Goal: Task Accomplishment & Management: Manage account settings

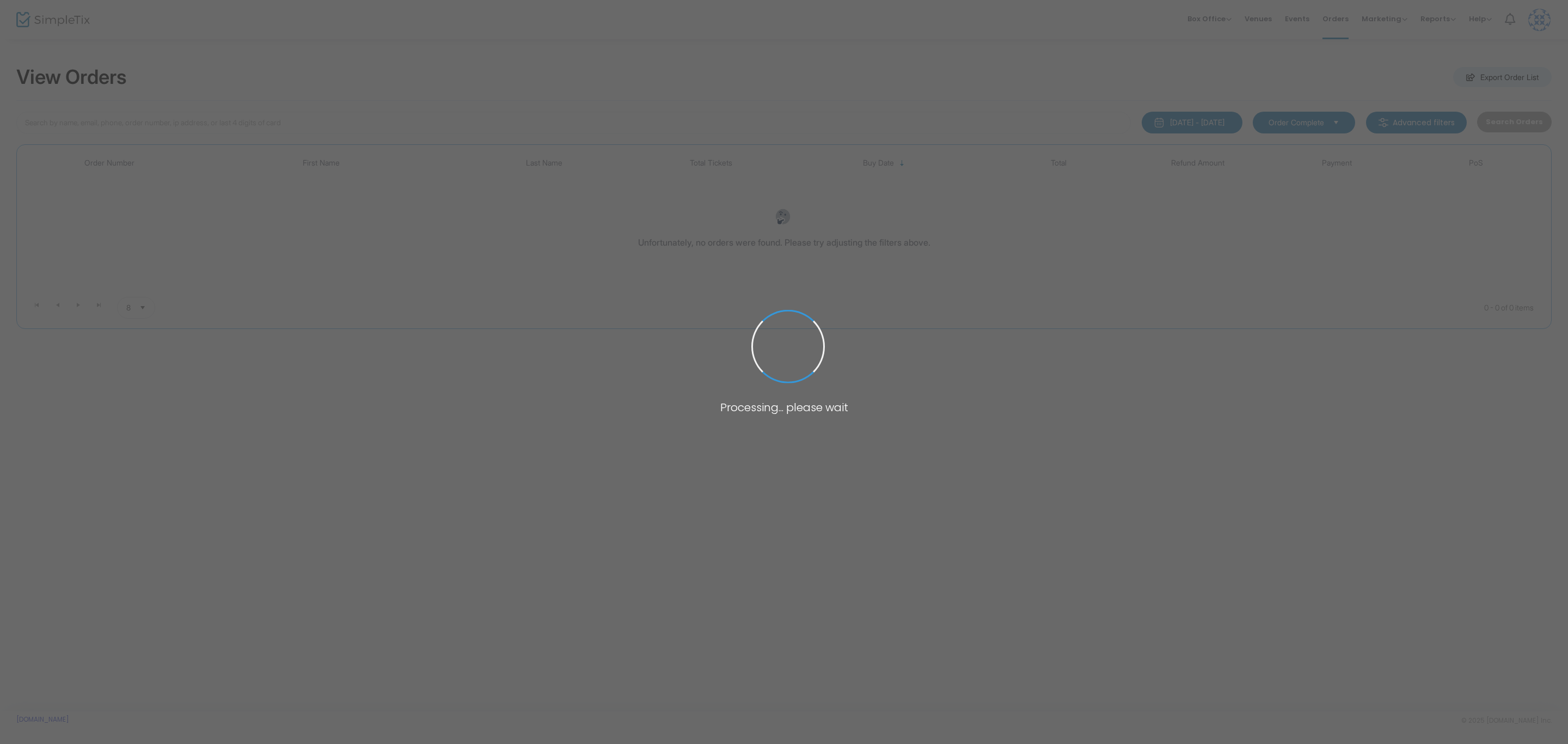
type input "[PERSON_NAME]"
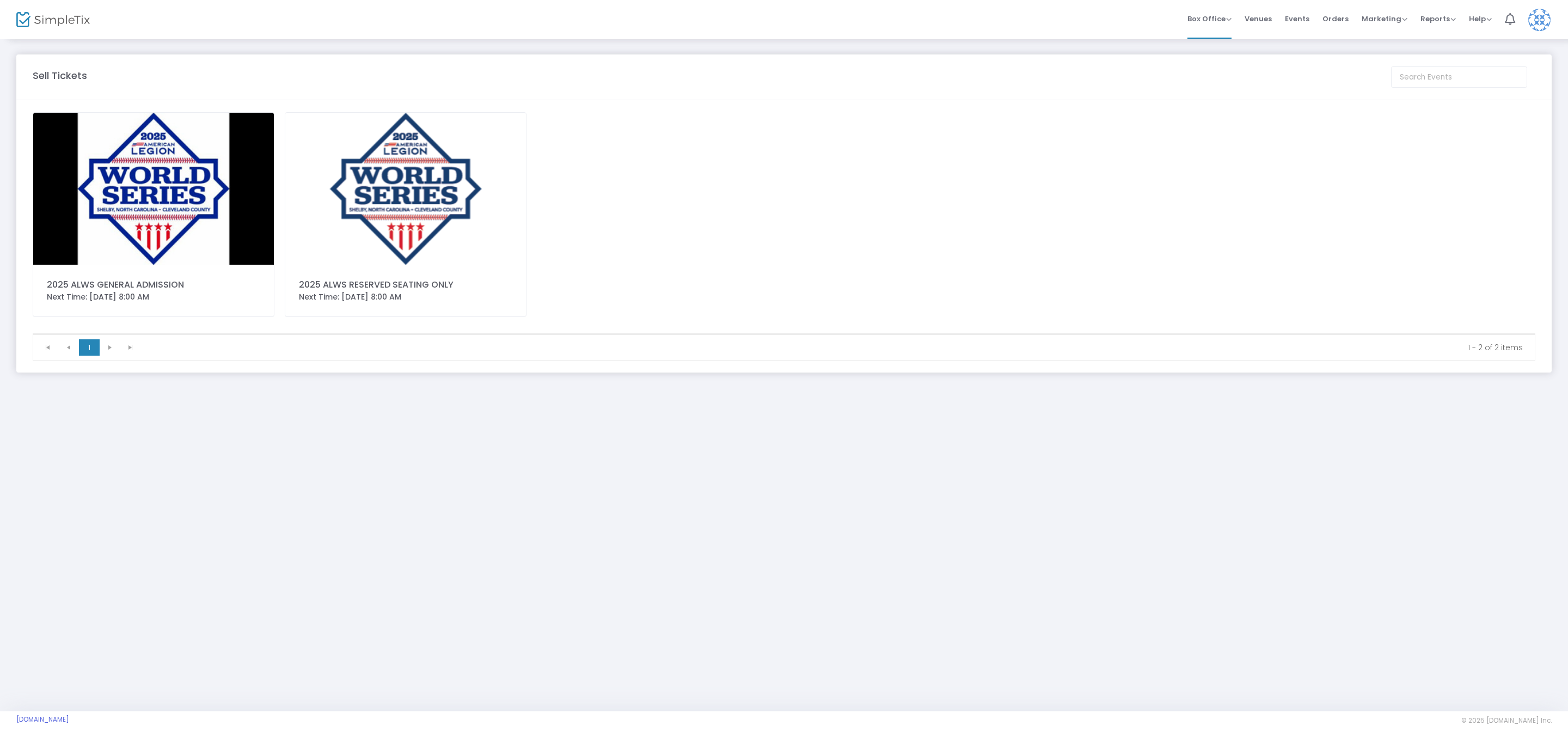
click at [395, 181] on img at bounding box center [405, 188] width 240 height 152
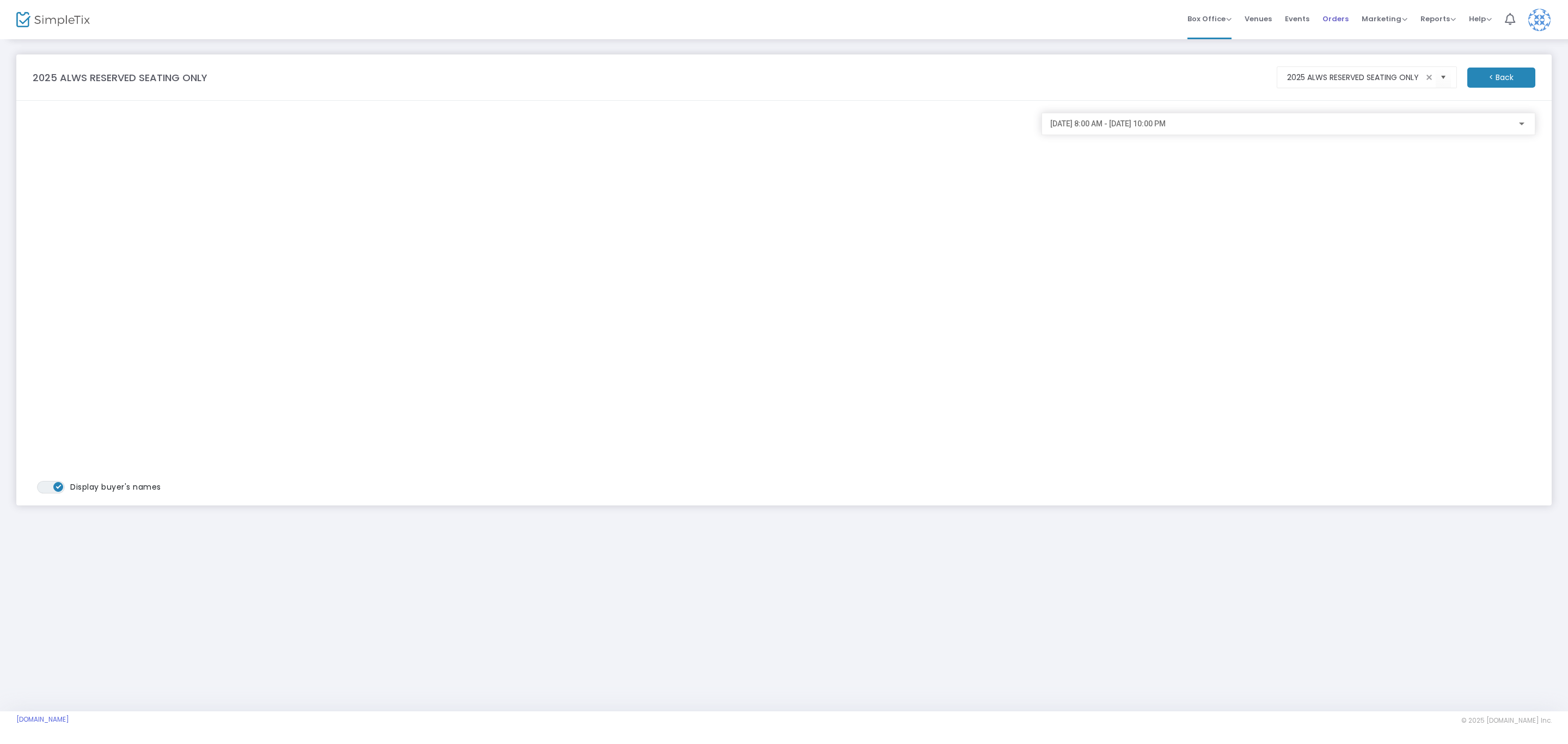
click at [1342, 22] on span "Orders" at bounding box center [1335, 18] width 26 height 28
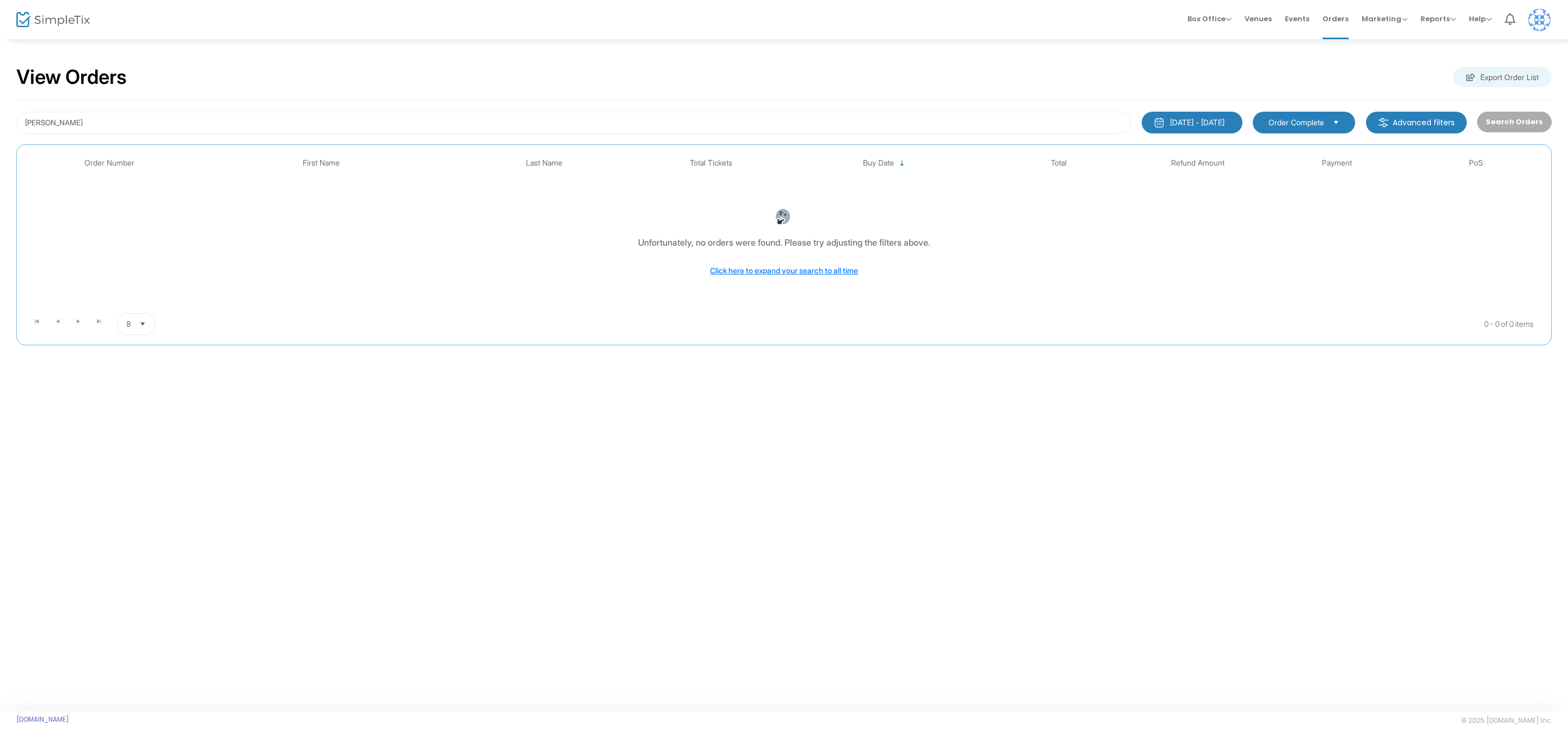
click at [1329, 127] on span "Order Complete" at bounding box center [1296, 122] width 64 height 12
click at [1209, 117] on div "[DATE] - [DATE]" at bounding box center [1197, 122] width 54 height 11
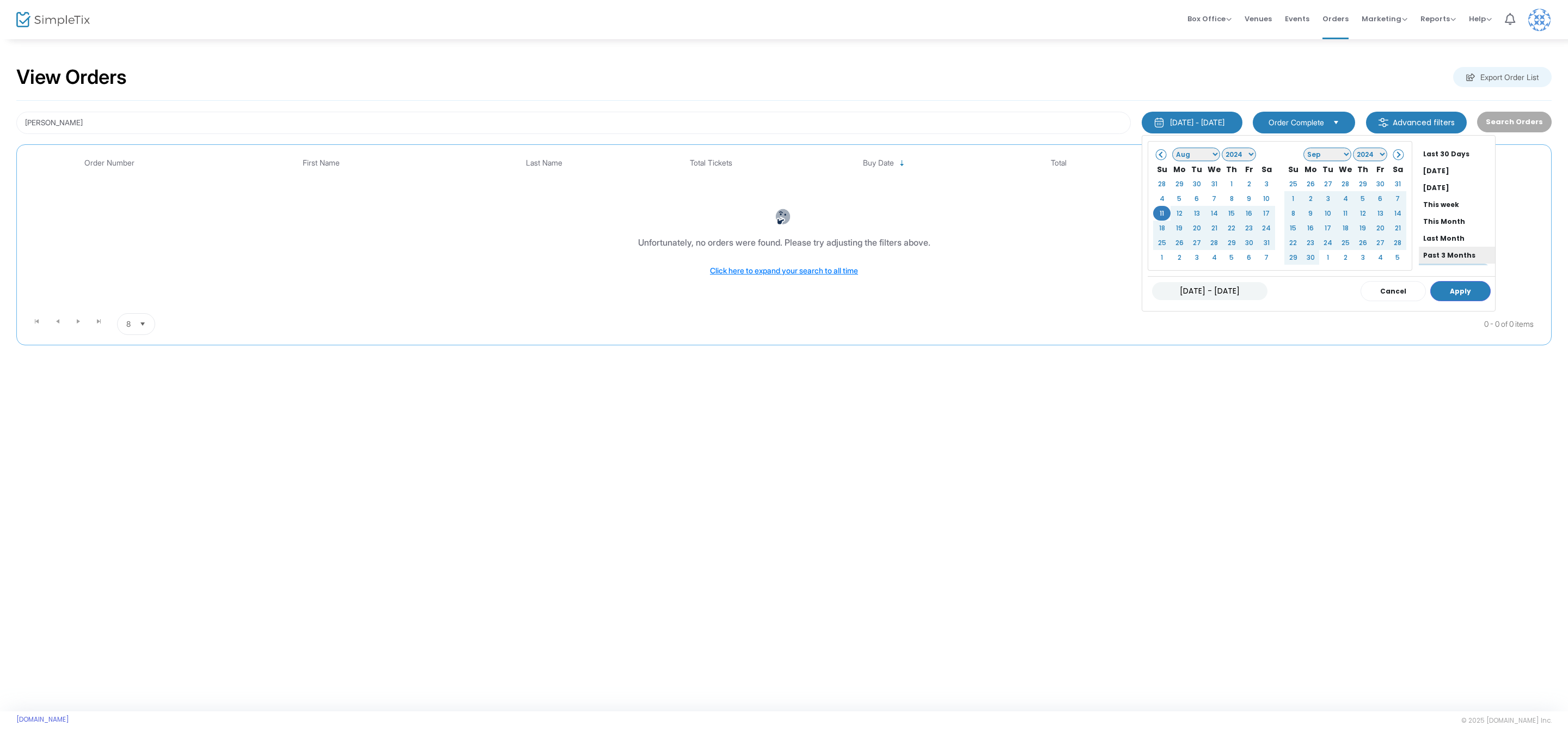
click at [1436, 252] on li "Past 3 Months" at bounding box center [1458, 255] width 76 height 17
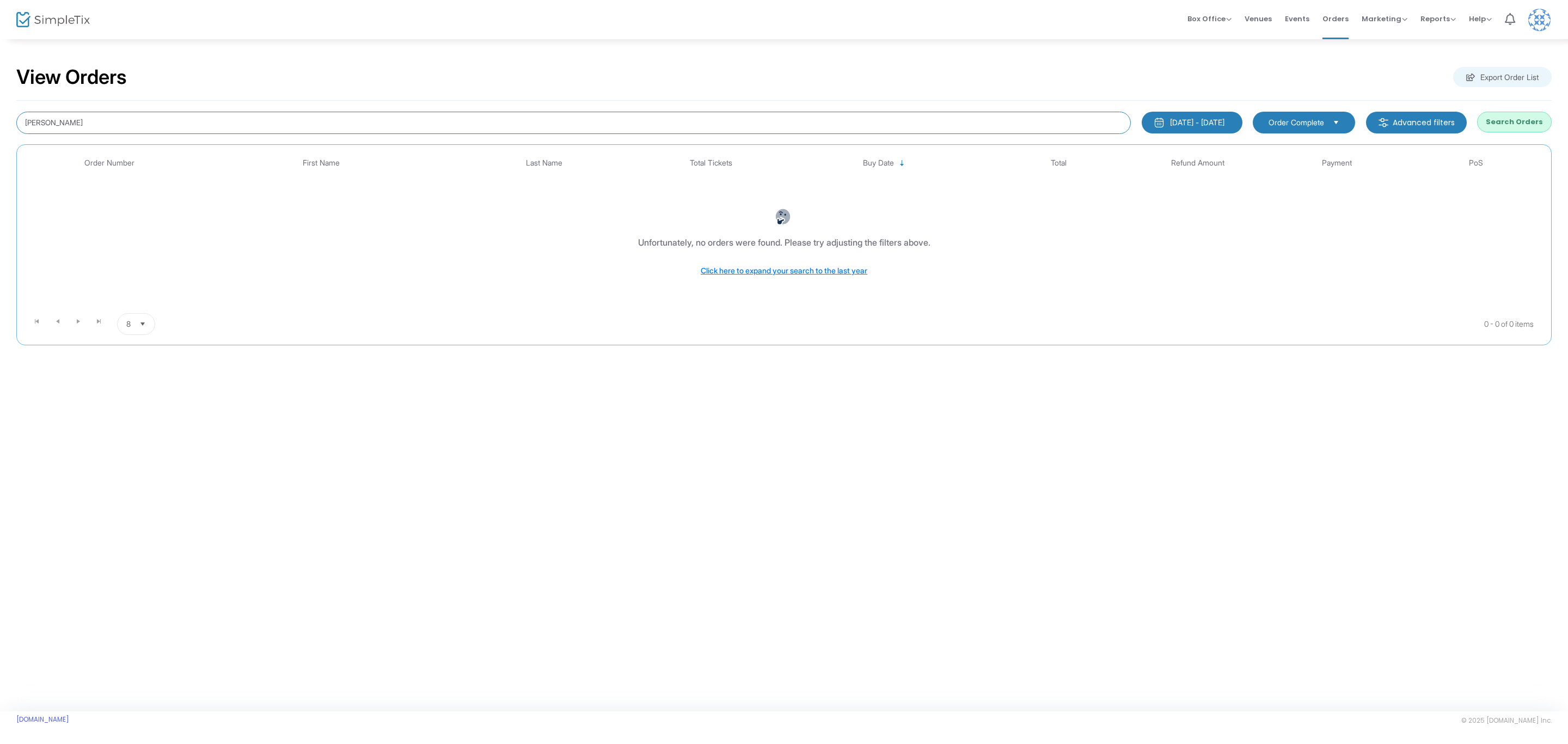
drag, startPoint x: 51, startPoint y: 129, endPoint x: -55, endPoint y: 128, distance: 106.0
click at [0, 128] on html "Processing... please wait Box Office Sell Tickets Bookings Sell Season Pass Ven…" at bounding box center [784, 372] width 1568 height 744
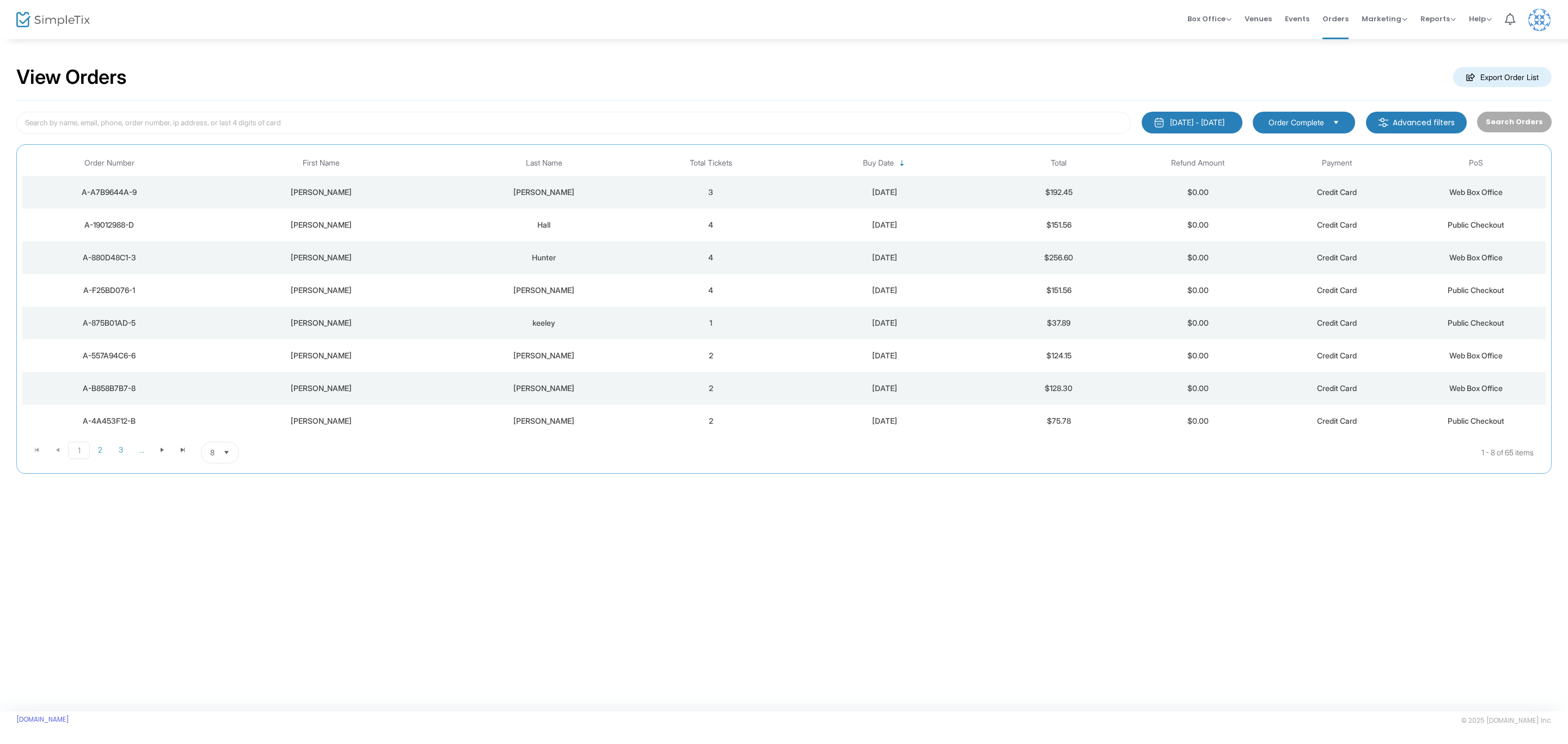
click at [1513, 77] on m-button "Export Order List" at bounding box center [1502, 77] width 98 height 20
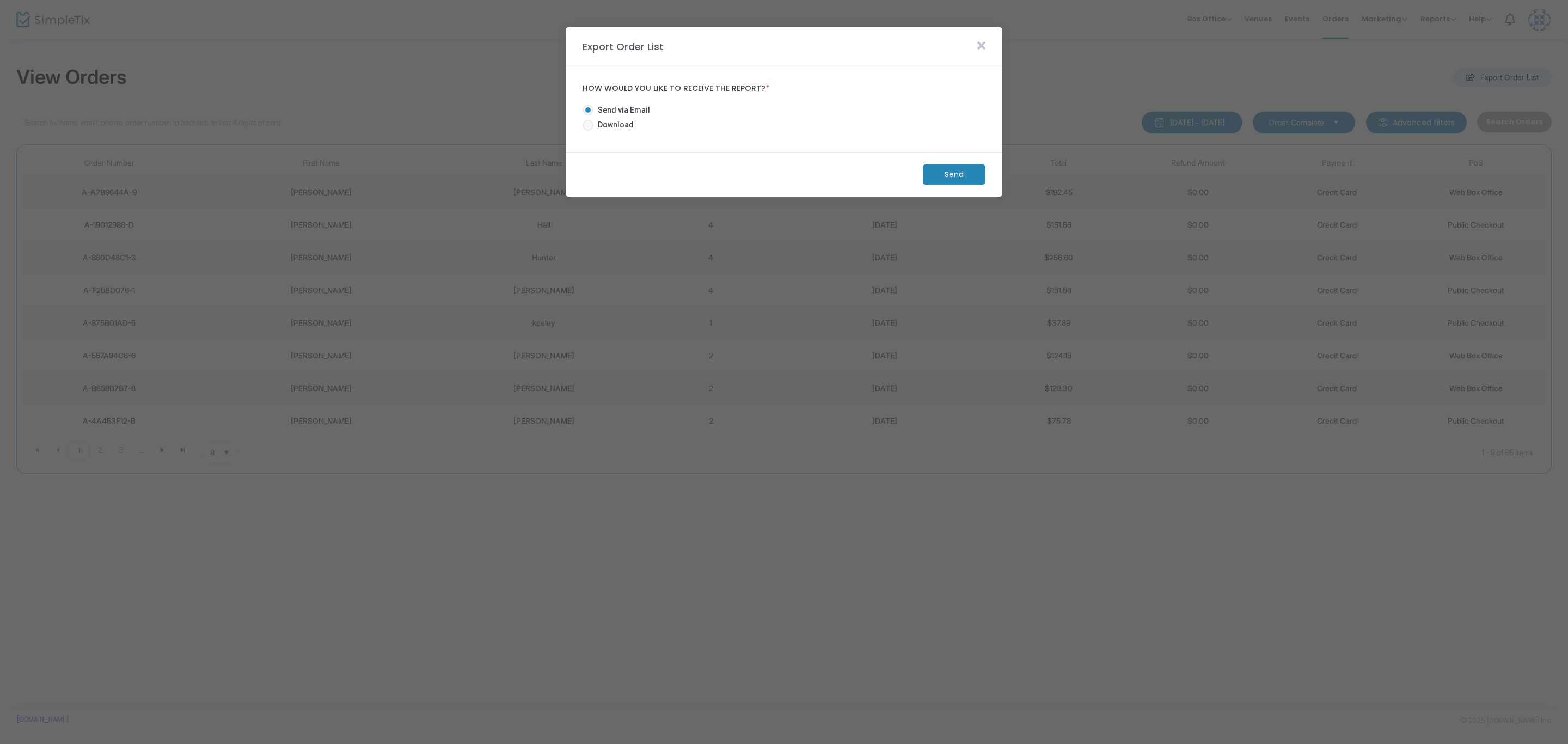
click at [622, 126] on span "Download" at bounding box center [613, 125] width 40 height 11
click at [588, 131] on input "Download" at bounding box center [588, 131] width 1 height 1
radio input "true"
click at [958, 173] on m-button "Download" at bounding box center [945, 175] width 81 height 20
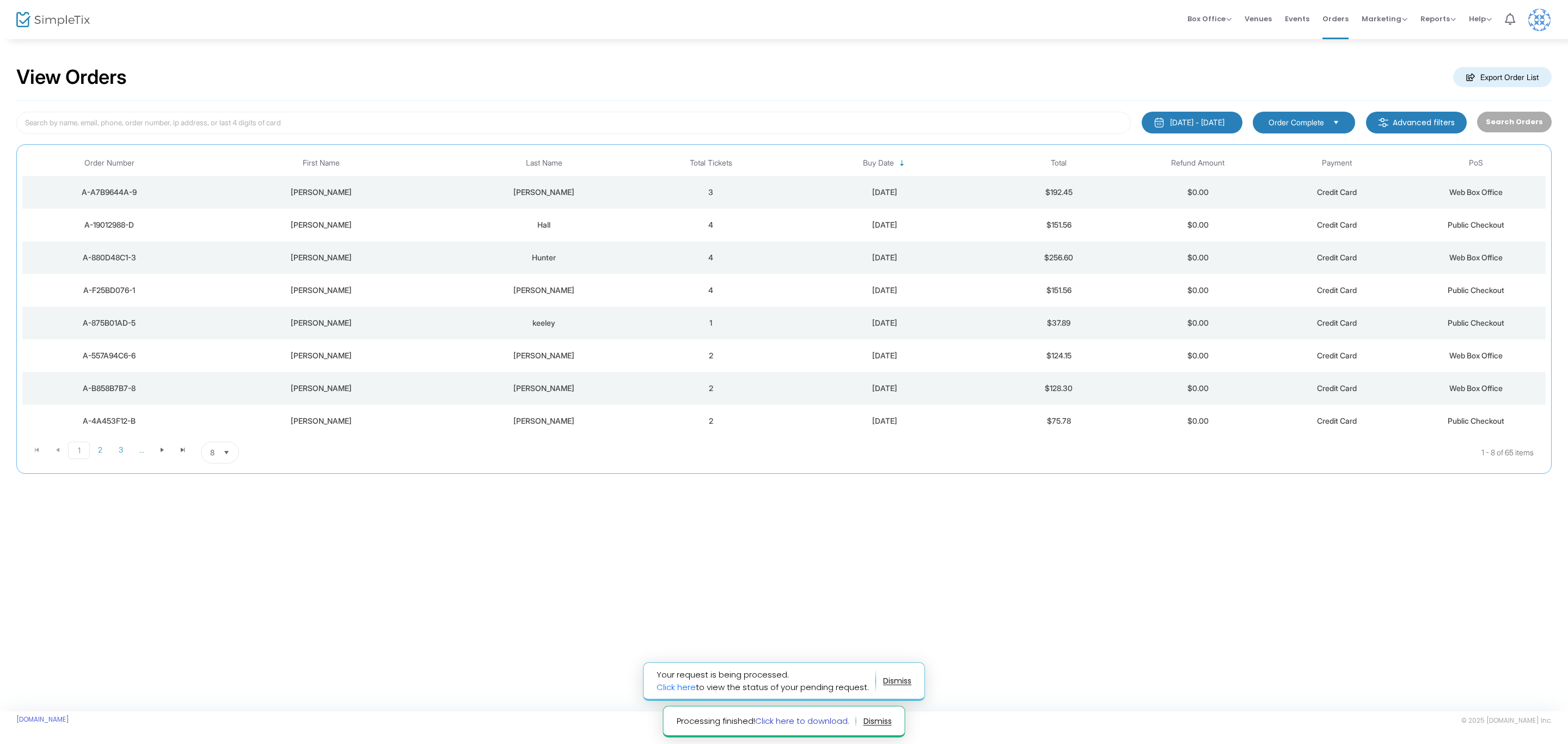
click at [818, 723] on link "Click here to download." at bounding box center [802, 721] width 94 height 11
